Goal: Task Accomplishment & Management: Use online tool/utility

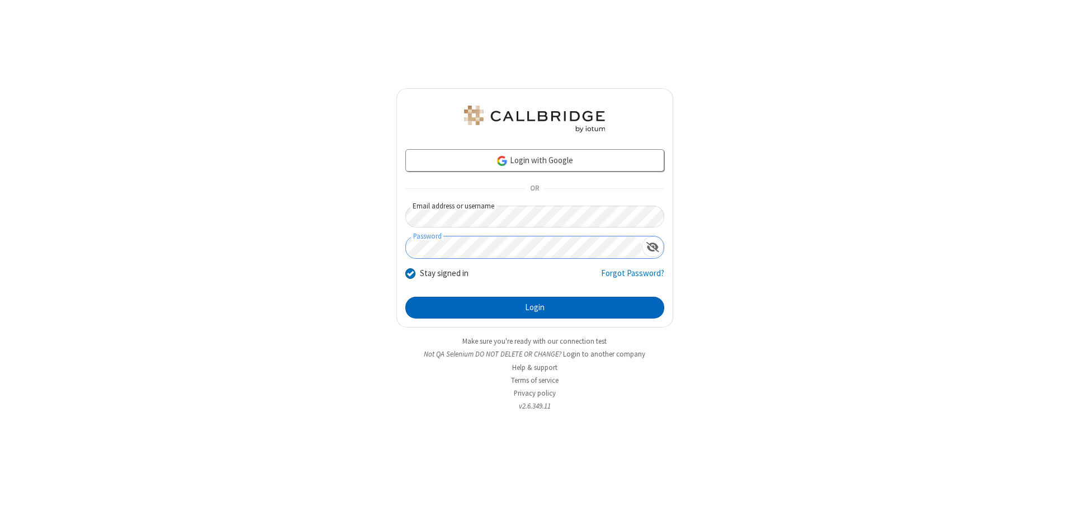
click at [535, 308] on button "Login" at bounding box center [534, 308] width 259 height 22
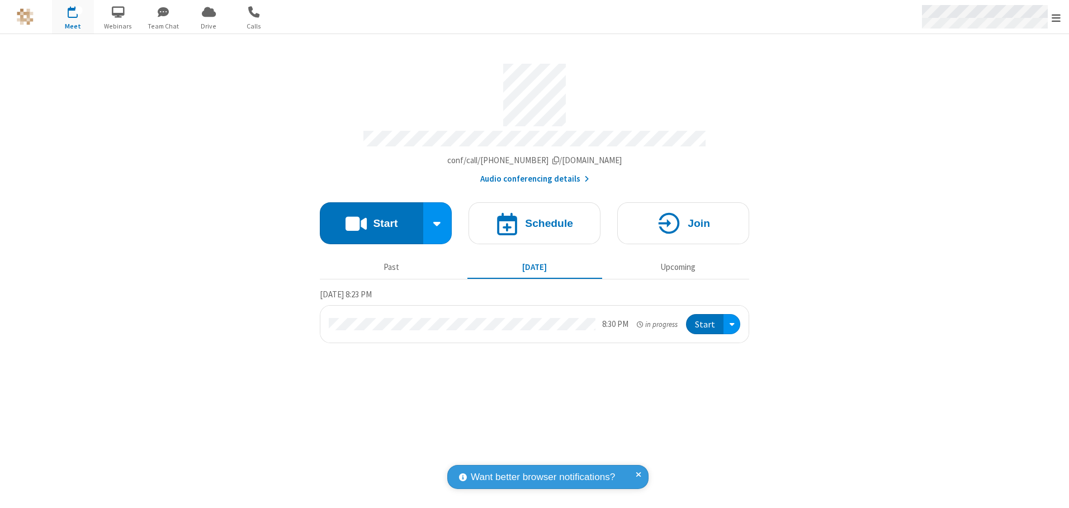
click at [1056, 17] on span "Open menu" at bounding box center [1056, 17] width 9 height 11
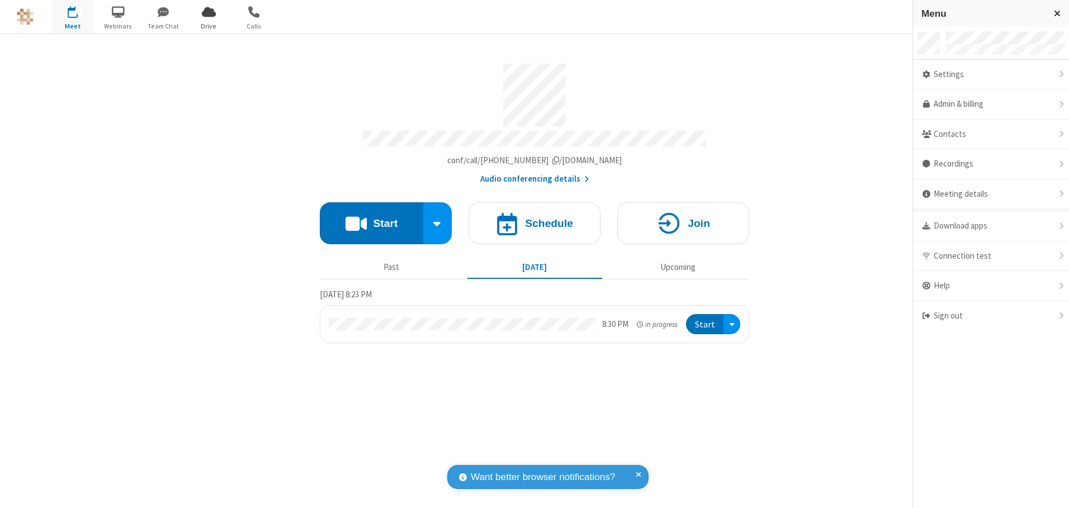
click at [209, 26] on span "Drive" at bounding box center [209, 26] width 42 height 10
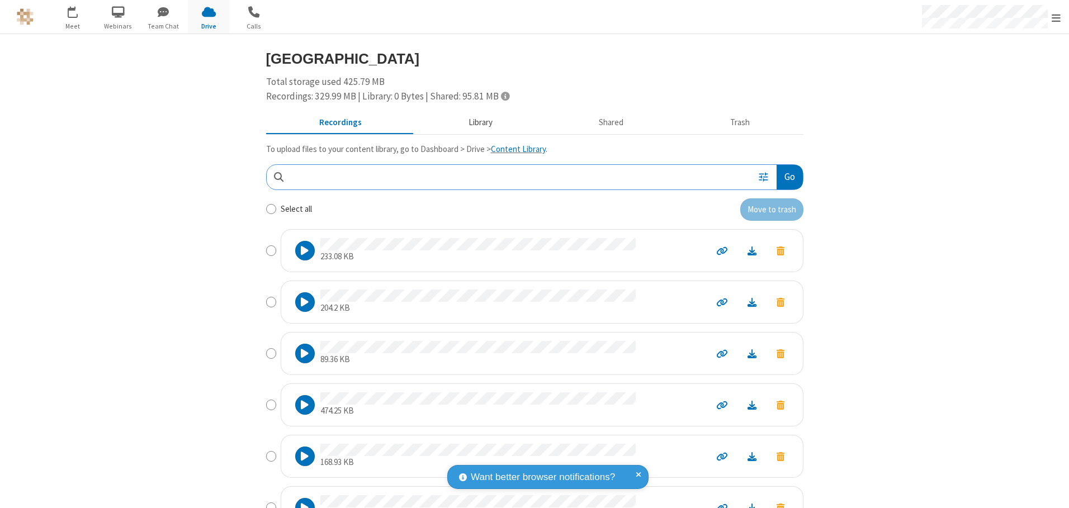
click at [475, 122] on button "Library" at bounding box center [480, 122] width 131 height 21
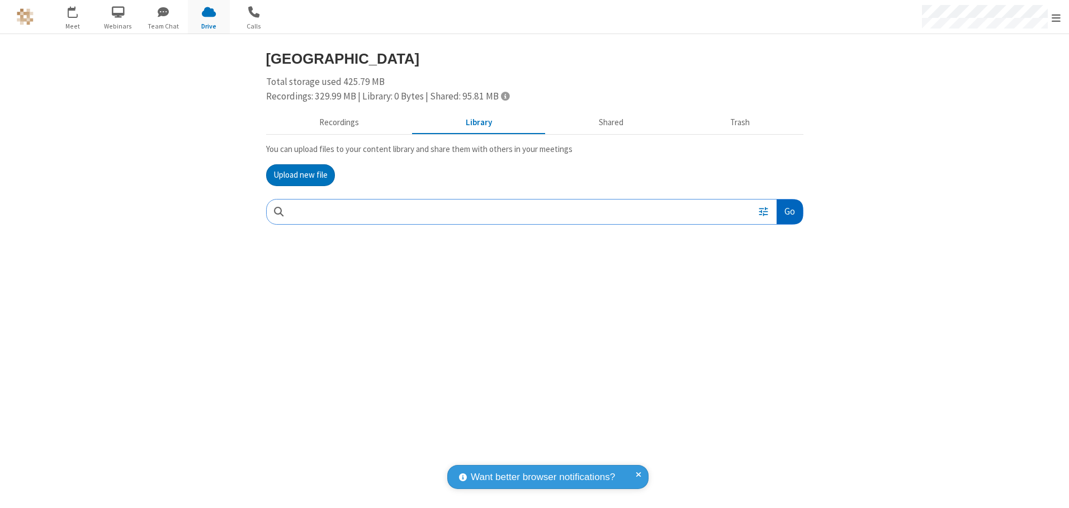
click at [789, 211] on button "Go" at bounding box center [790, 212] width 26 height 25
click at [300, 175] on button "Upload new file" at bounding box center [300, 175] width 69 height 22
